Goal: Communication & Community: Answer question/provide support

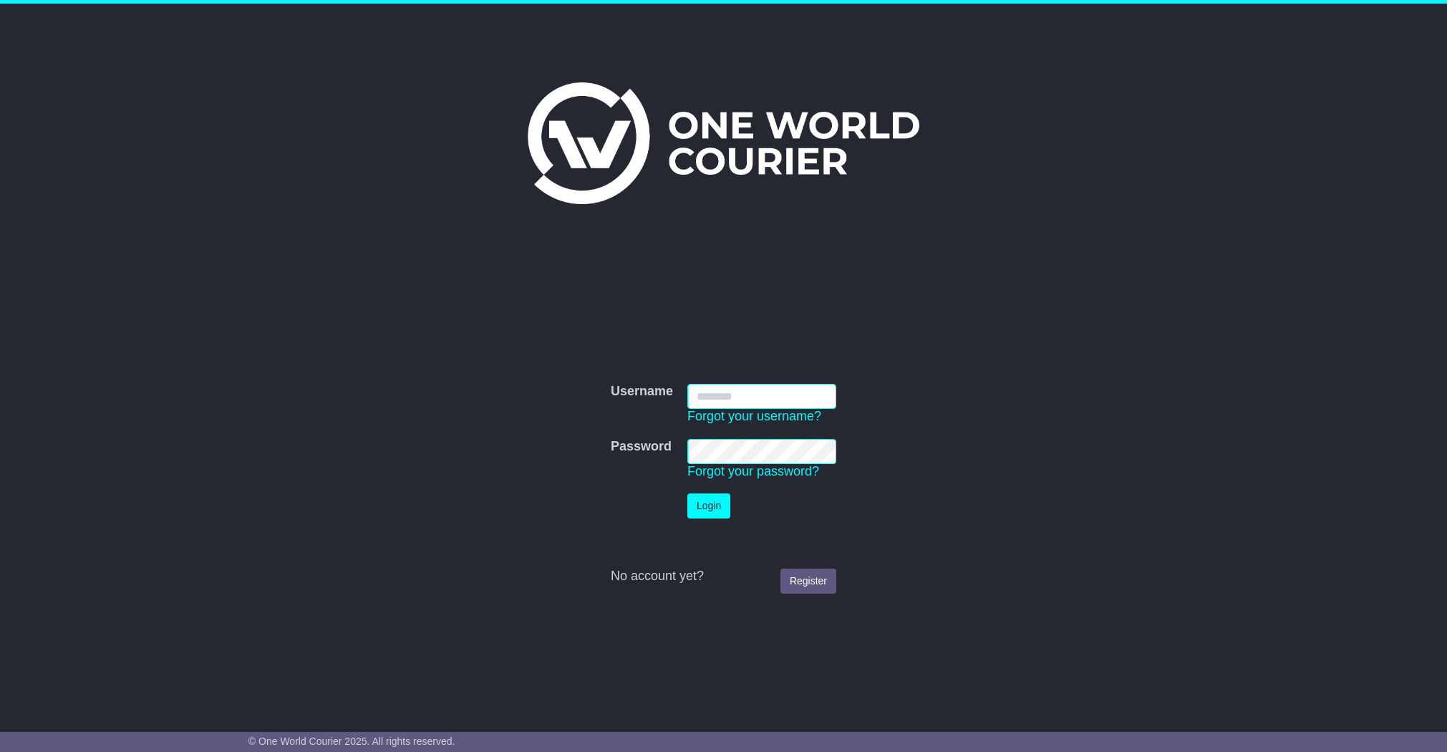
type input "**********"
click at [715, 512] on button "Login" at bounding box center [708, 505] width 43 height 25
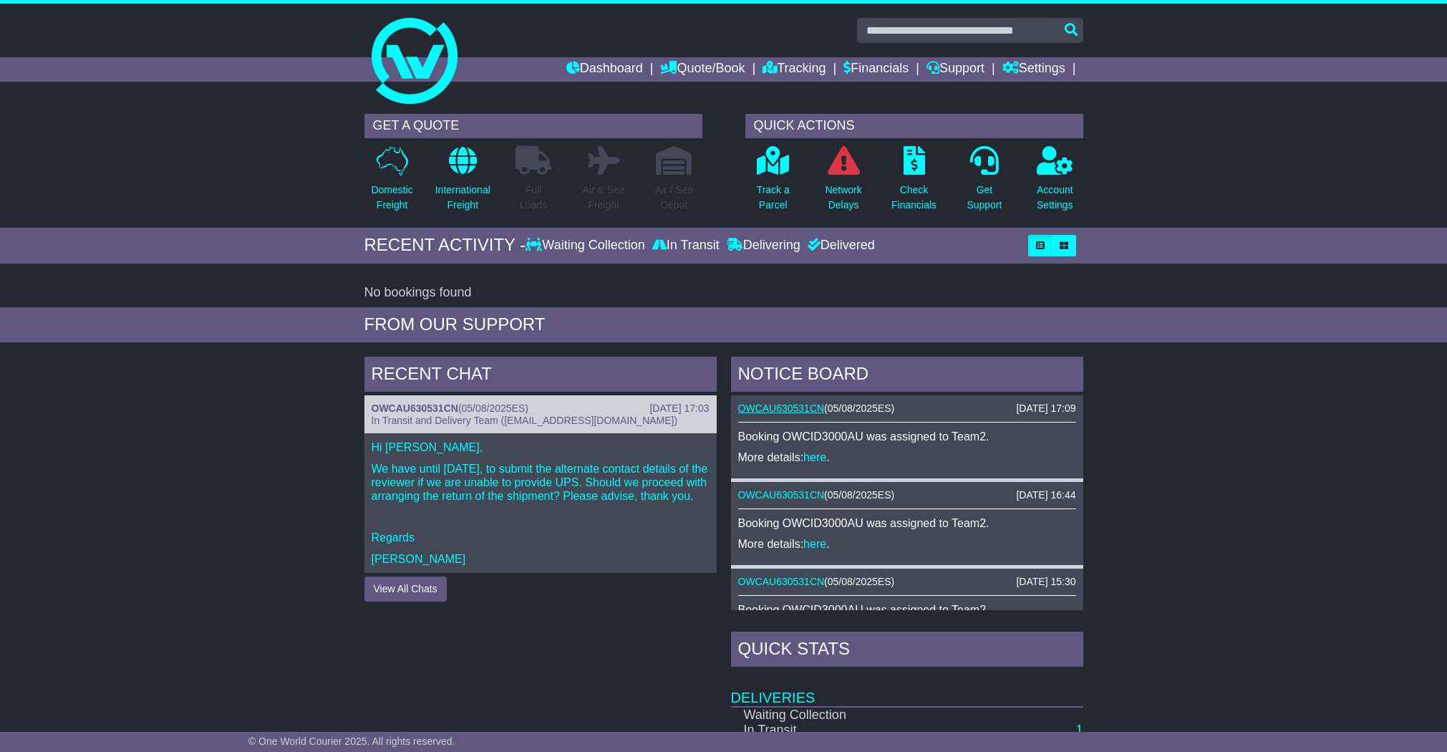
click at [792, 404] on link "OWCAU630531CN" at bounding box center [781, 407] width 87 height 11
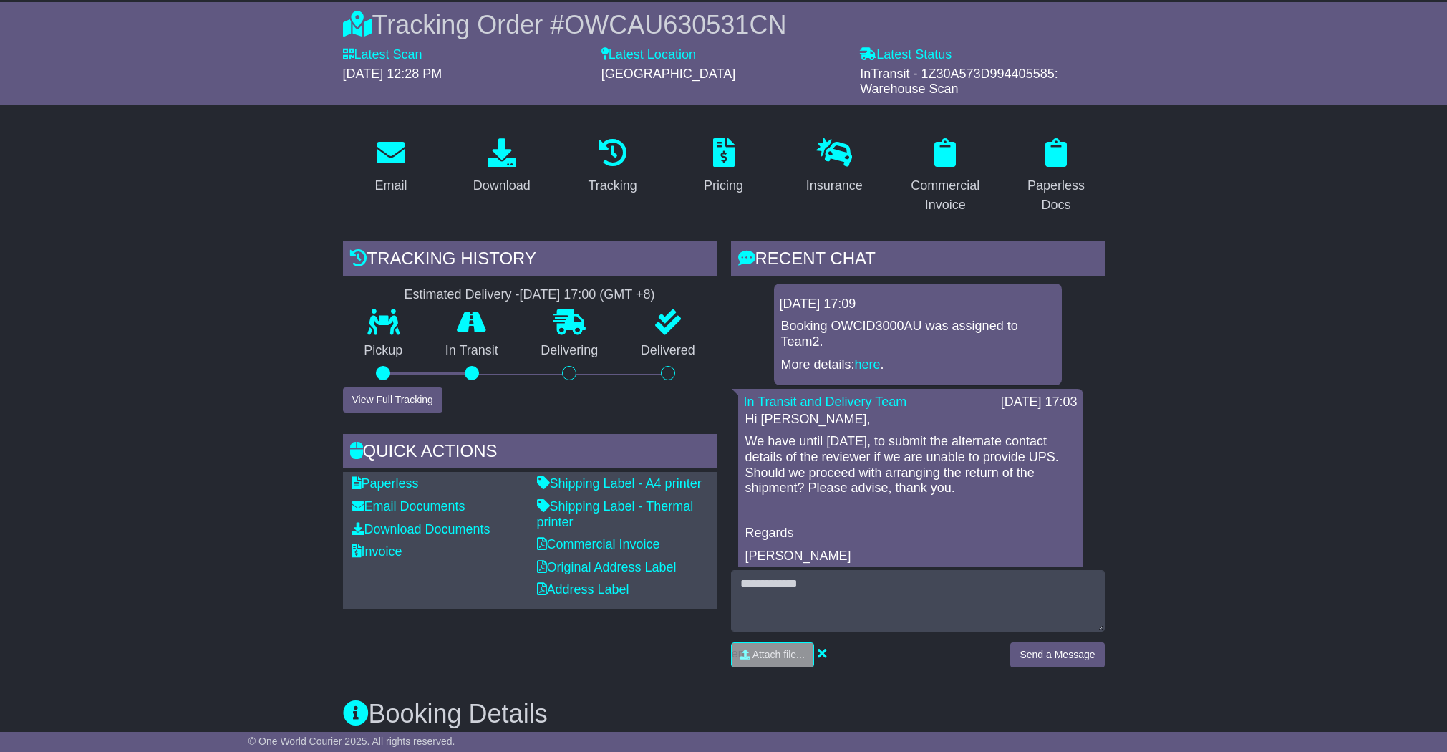
drag, startPoint x: 936, startPoint y: 489, endPoint x: 740, endPoint y: 444, distance: 200.5
click at [744, 442] on div "Hi Fefei, We have until Thursday, 21/08, to submit the alternate contact detail…" at bounding box center [911, 488] width 334 height 152
copy p "We have until [DATE], to submit the alternate contact details of the reviewer i…"
click at [862, 525] on p "Regards" at bounding box center [910, 533] width 331 height 16
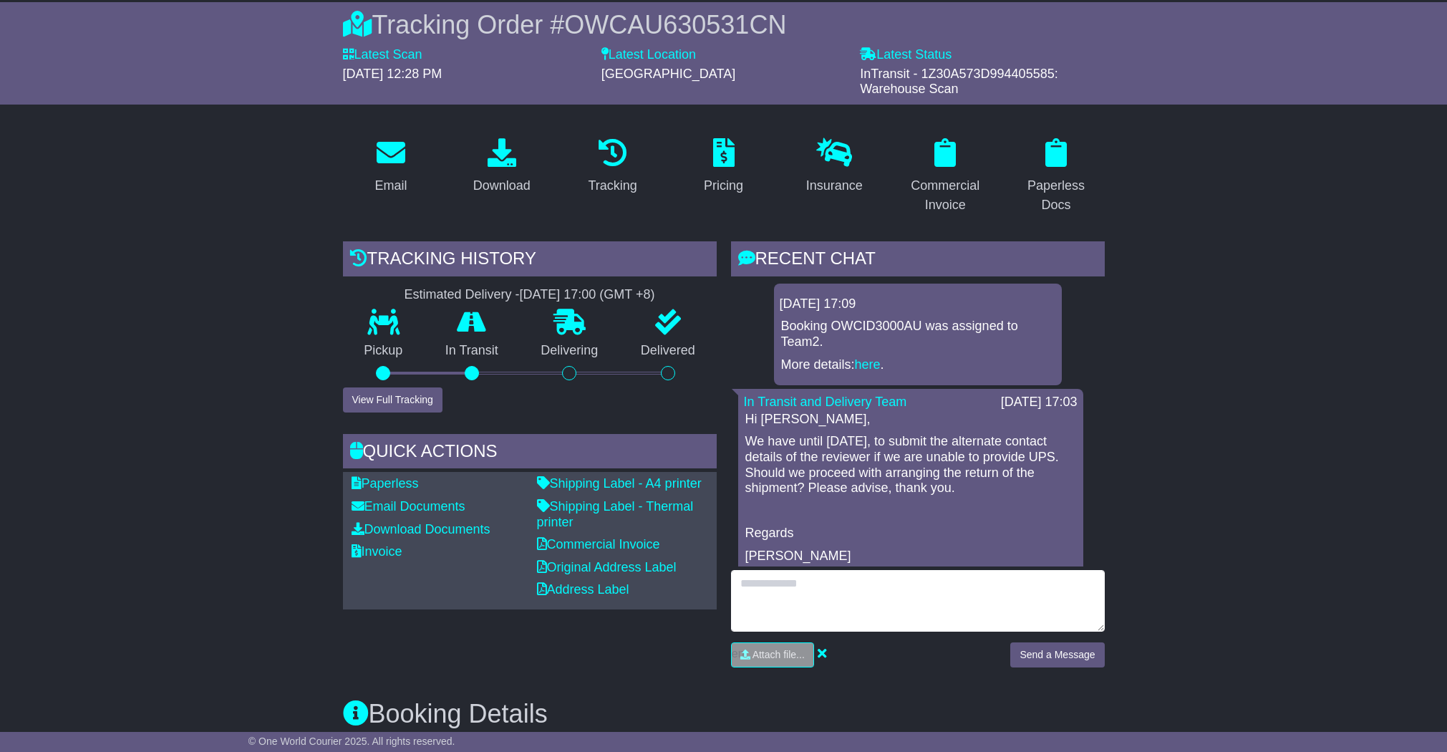
click at [869, 605] on textarea at bounding box center [918, 601] width 374 height 62
type textarea "*"
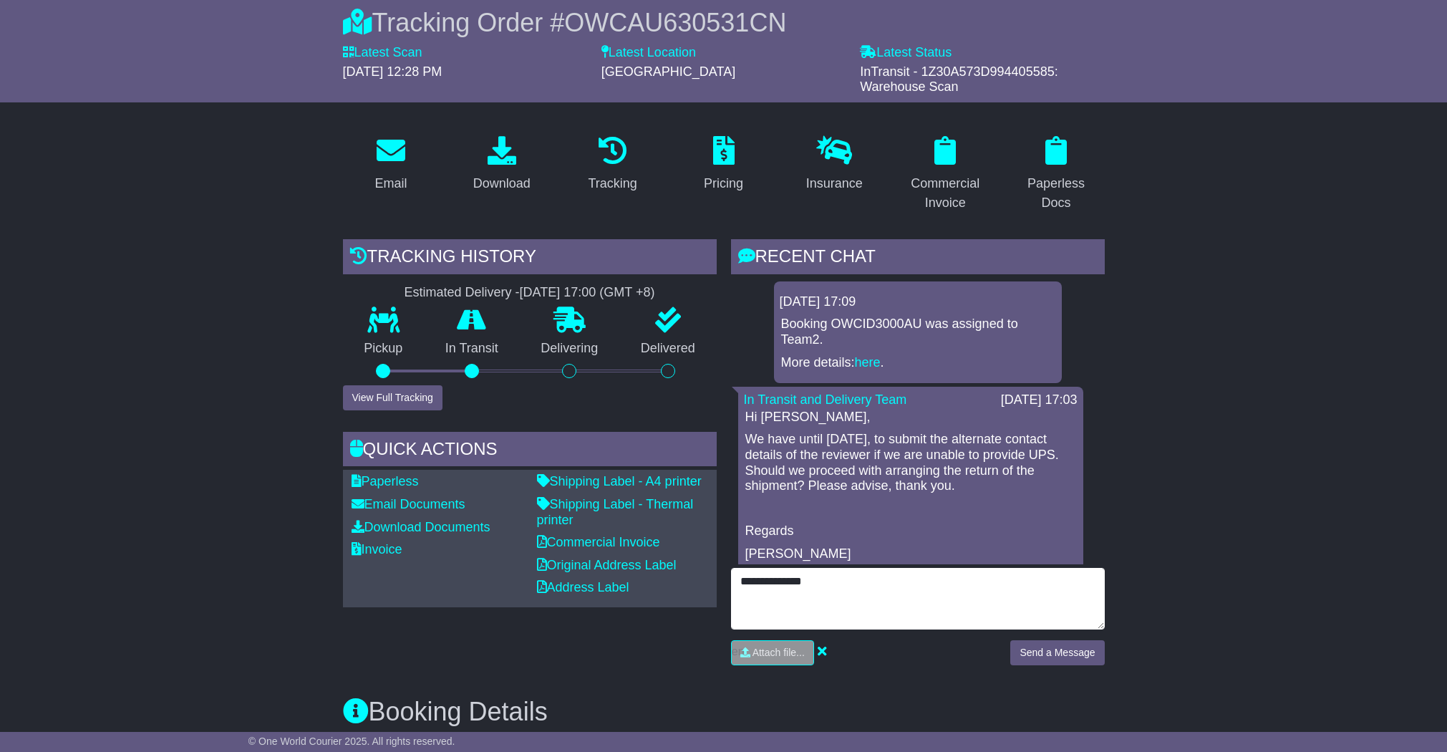
type textarea "**********"
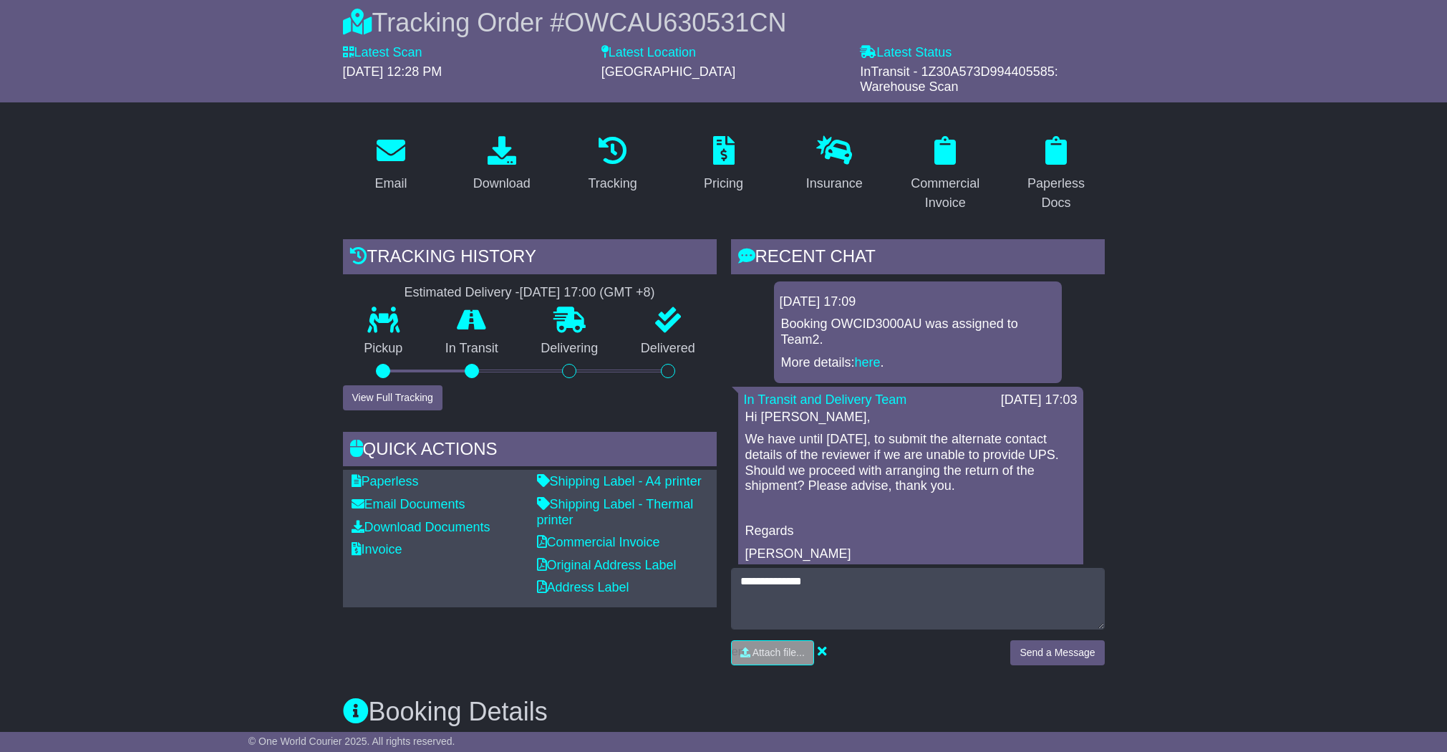
click at [1034, 649] on button "Send a Message" at bounding box center [1057, 652] width 94 height 25
